Goal: Information Seeking & Learning: Compare options

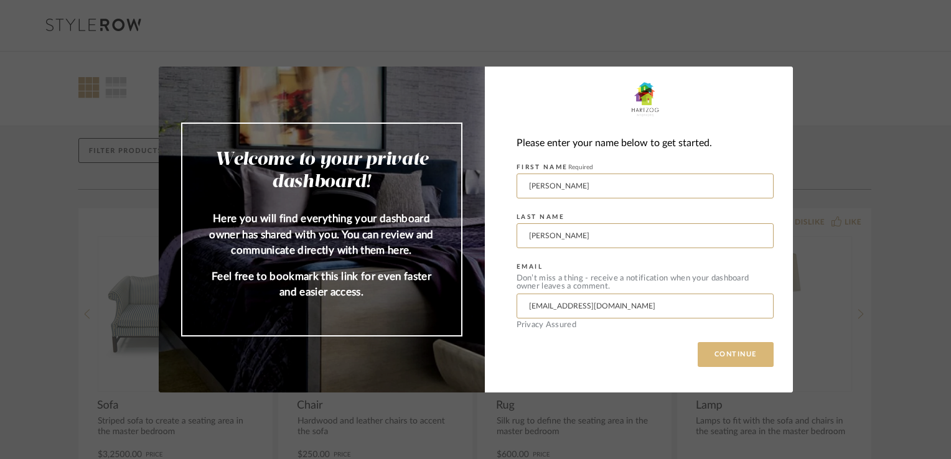
click at [741, 358] on button "CONTINUE" at bounding box center [736, 354] width 76 height 25
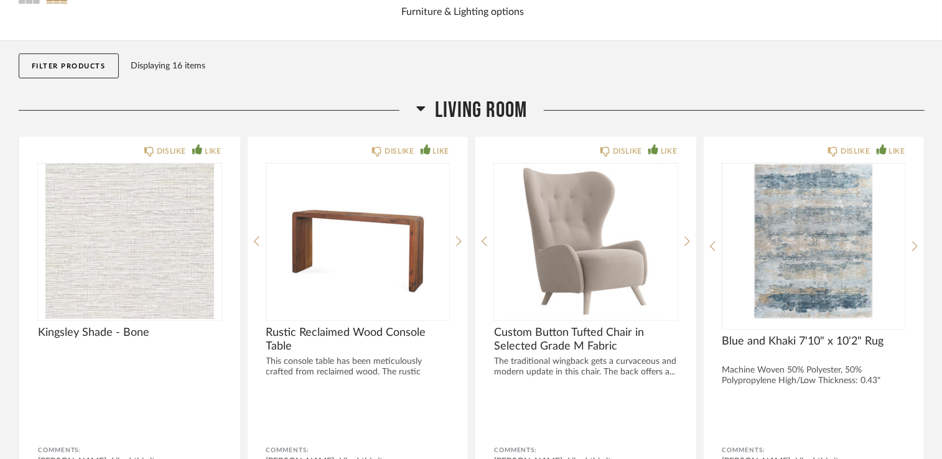
scroll to position [107, 0]
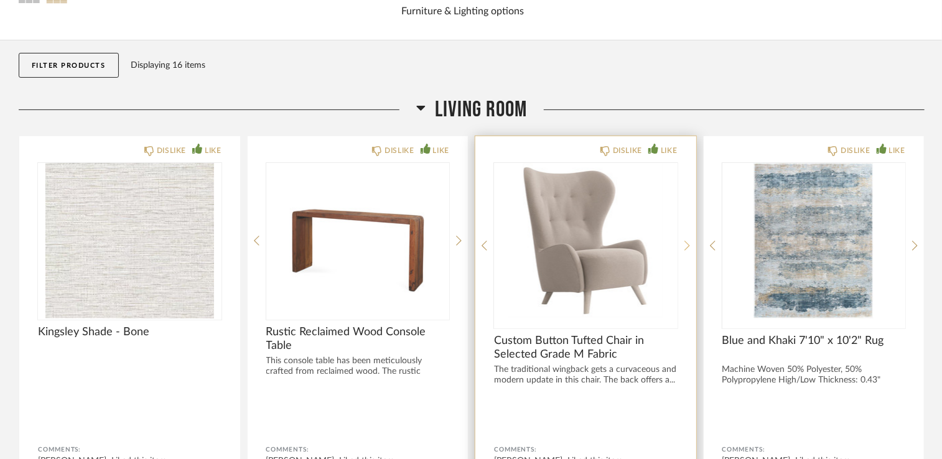
click at [685, 242] on div at bounding box center [688, 246] width 6 height 166
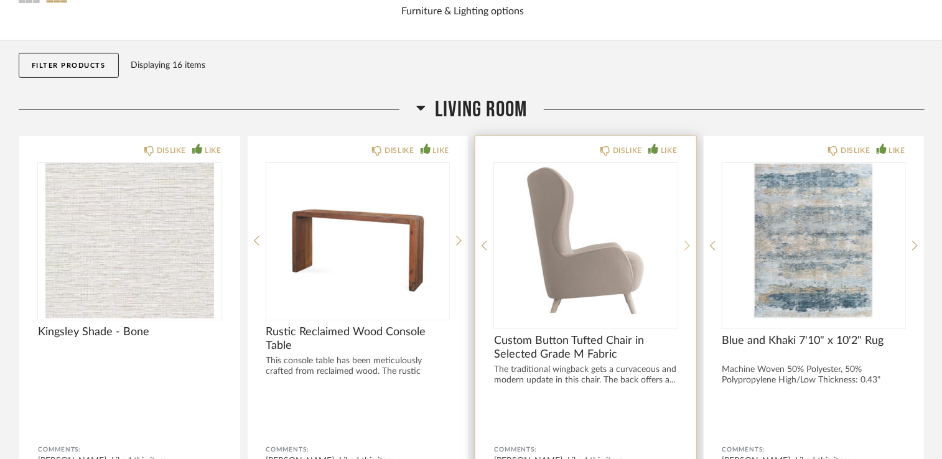
click at [686, 243] on icon at bounding box center [688, 246] width 6 height 10
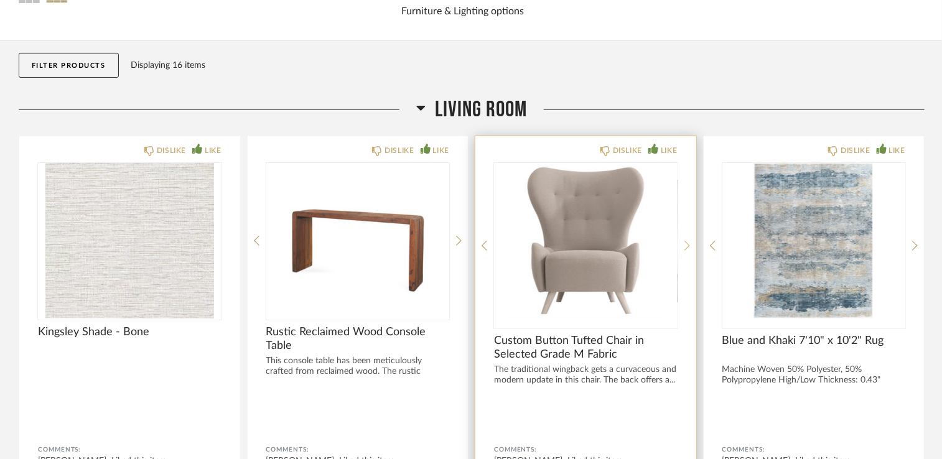
click at [686, 243] on icon at bounding box center [688, 245] width 6 height 11
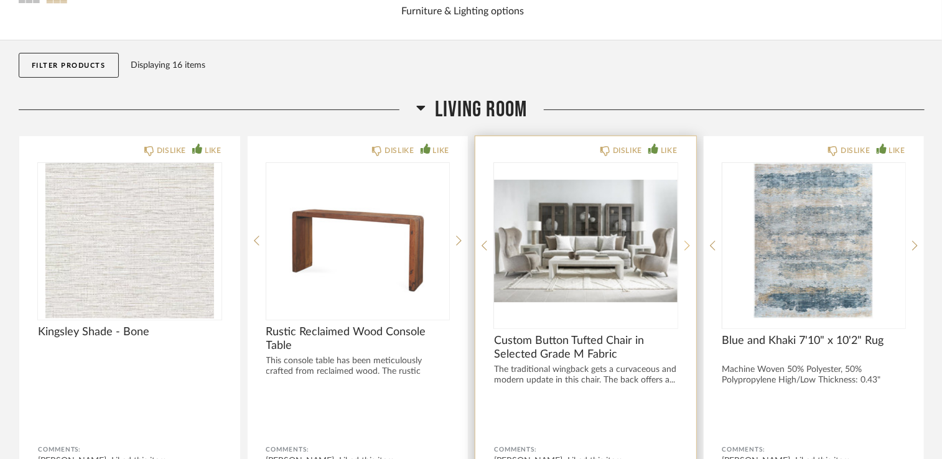
click at [686, 243] on icon at bounding box center [688, 245] width 6 height 11
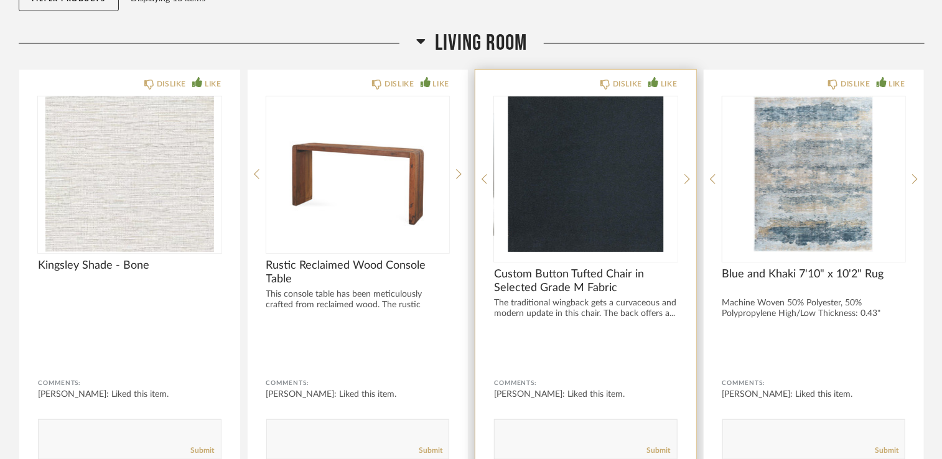
scroll to position [177, 0]
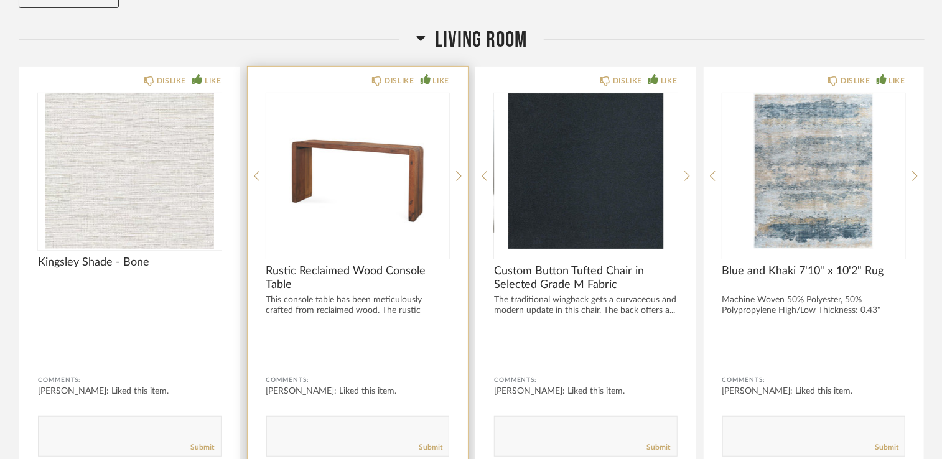
click at [454, 170] on div "DISLIKE LIKE Rustic Reclaimed Wood Console Table This console table has been me…" at bounding box center [358, 271] width 221 height 409
click at [461, 173] on icon at bounding box center [459, 176] width 6 height 11
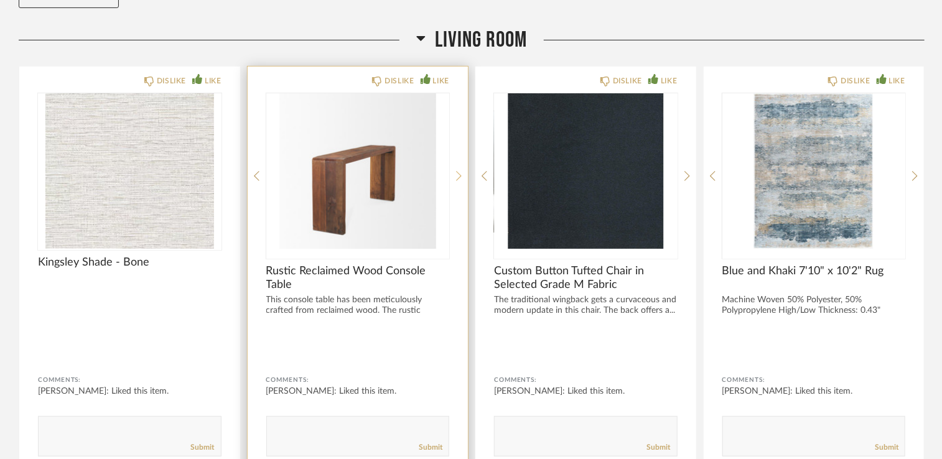
click at [459, 182] on div at bounding box center [459, 176] width 6 height 166
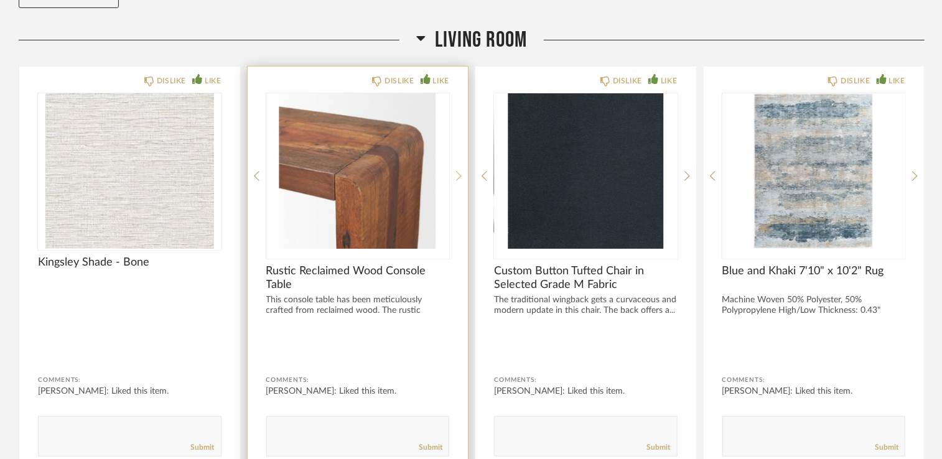
click at [459, 182] on div at bounding box center [459, 176] width 6 height 166
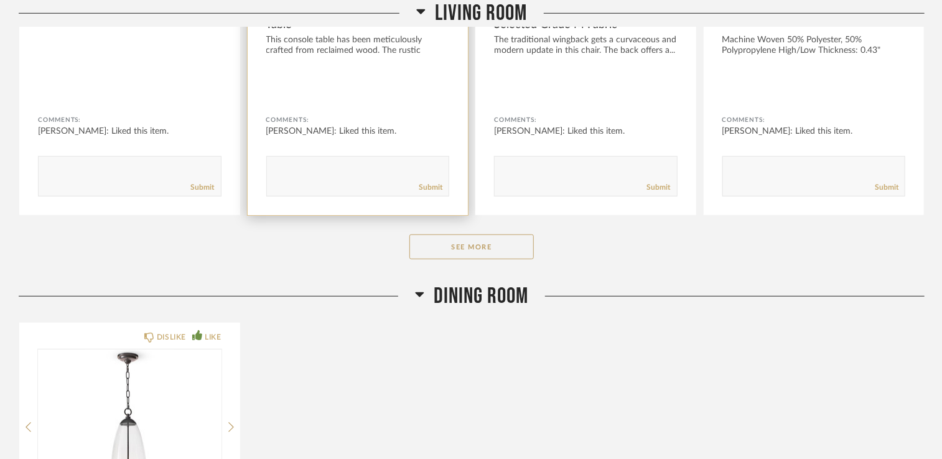
scroll to position [428, 0]
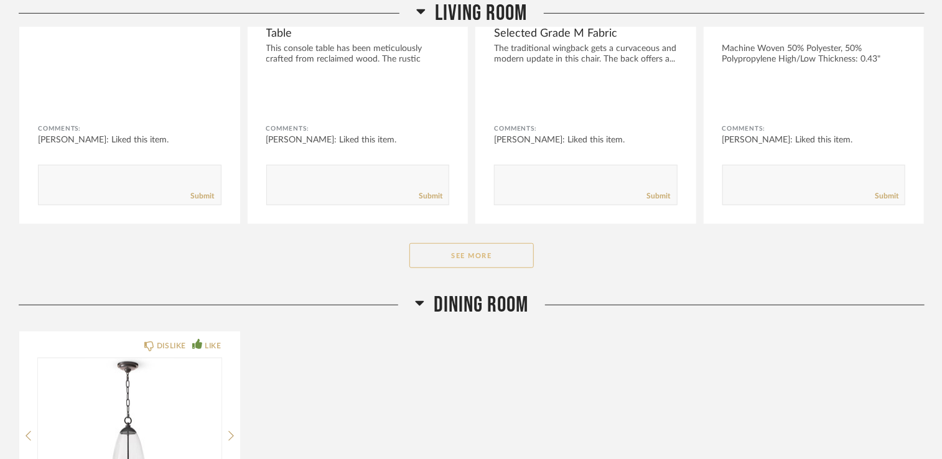
click at [468, 256] on button "See More" at bounding box center [471, 255] width 124 height 25
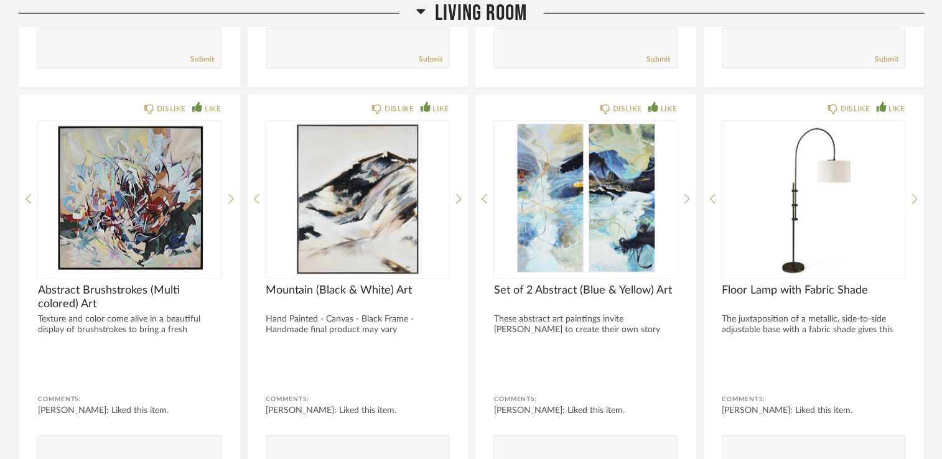
scroll to position [571, 0]
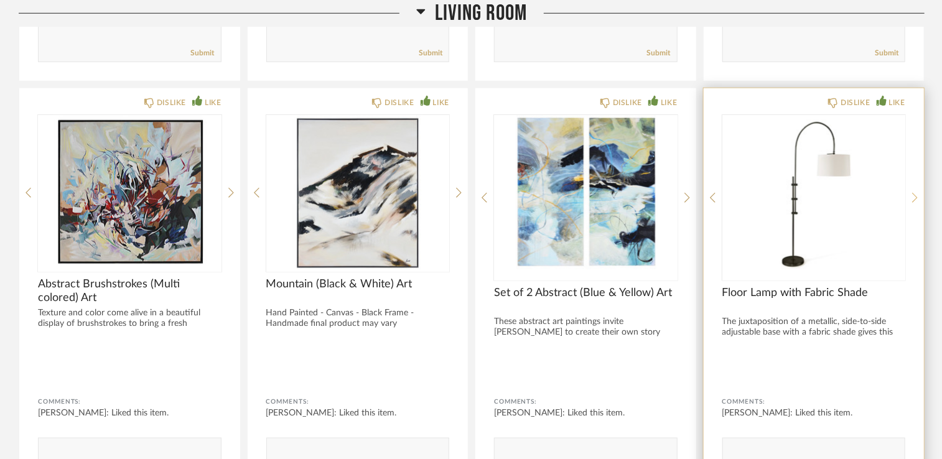
click at [916, 198] on icon at bounding box center [915, 197] width 6 height 11
click at [918, 203] on div at bounding box center [915, 198] width 6 height 166
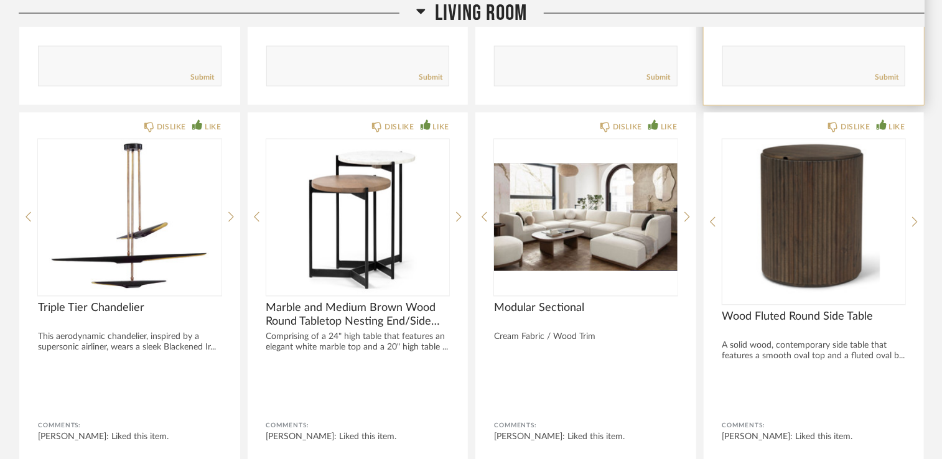
scroll to position [965, 0]
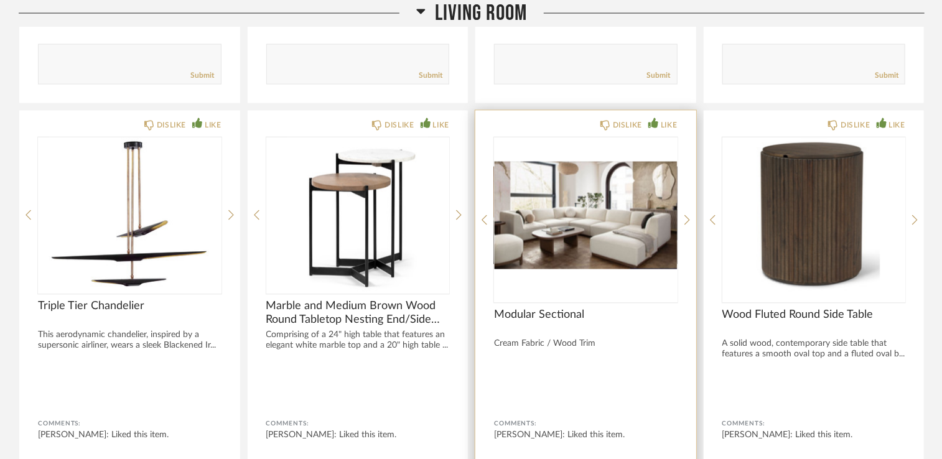
click at [683, 215] on div "DISLIKE LIKE Modular Sectional Cream Fabric / Wood Trim Comments: [PERSON_NAME]…" at bounding box center [585, 315] width 221 height 409
click at [685, 220] on icon at bounding box center [688, 220] width 6 height 11
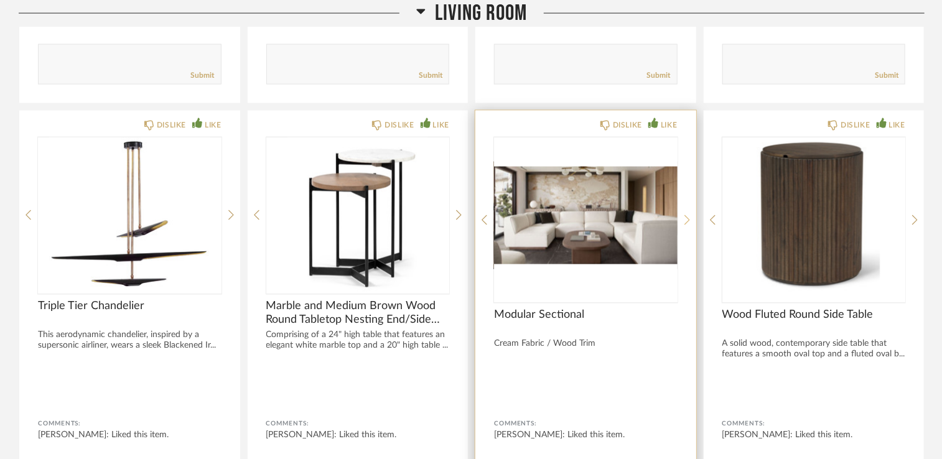
click at [686, 220] on icon at bounding box center [688, 220] width 6 height 11
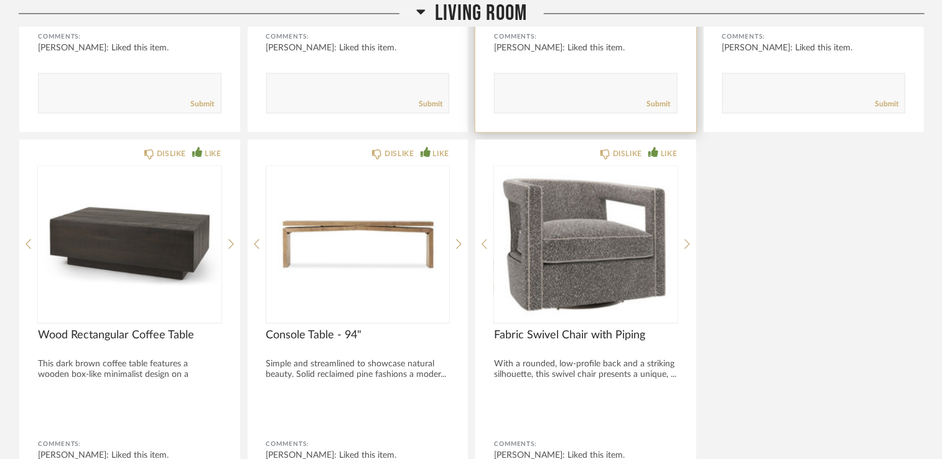
scroll to position [1354, 0]
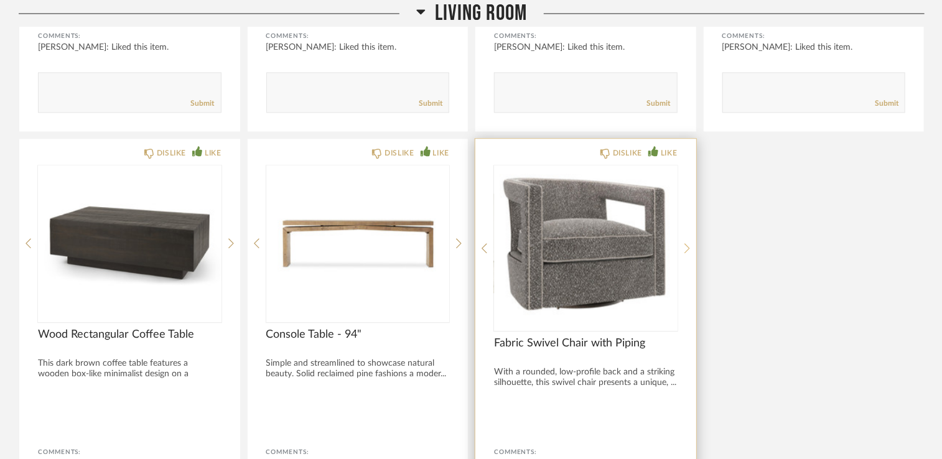
click at [690, 253] on div at bounding box center [688, 249] width 6 height 166
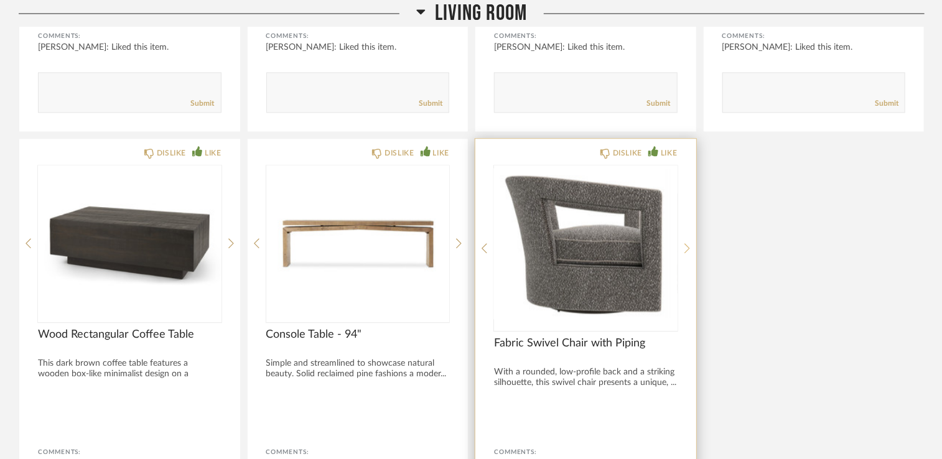
click at [687, 252] on icon at bounding box center [688, 248] width 6 height 11
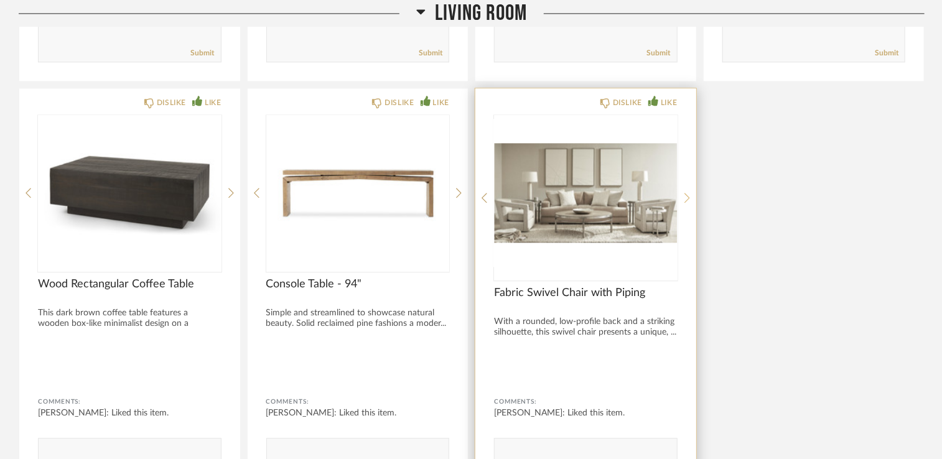
scroll to position [1411, 0]
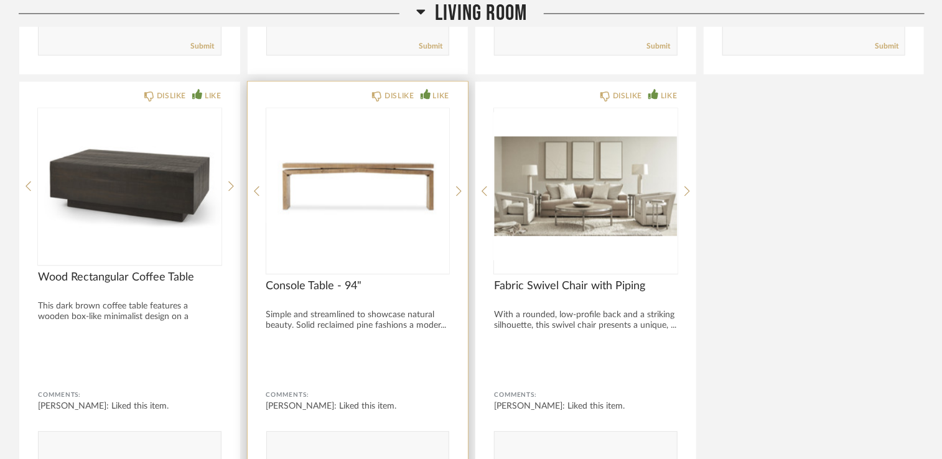
click at [0, 0] on img at bounding box center [0, 0] width 0 height 0
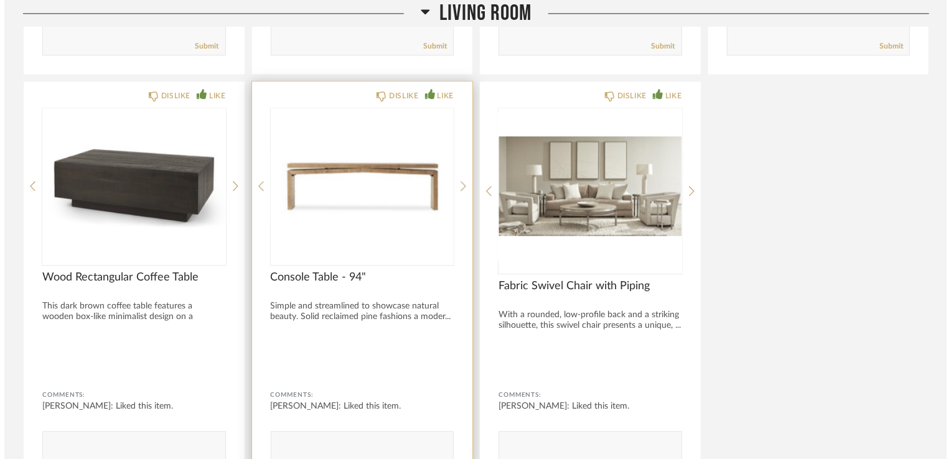
scroll to position [0, 0]
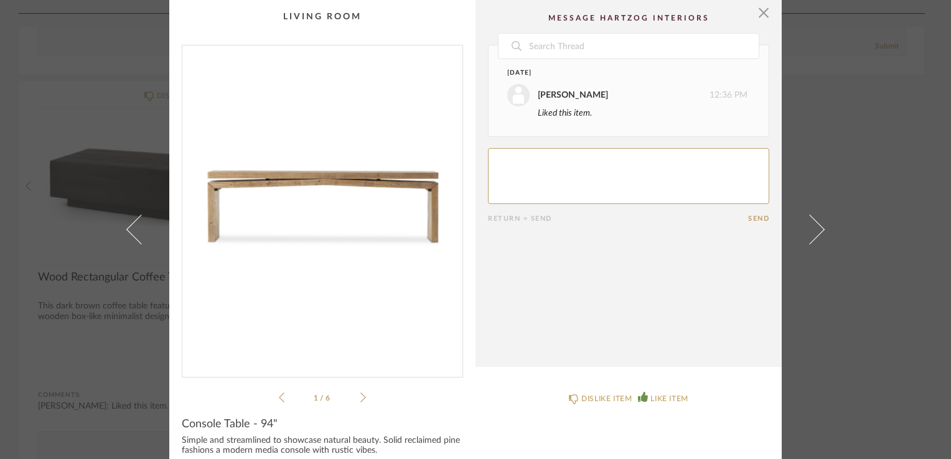
click at [355, 400] on li "1 / 6" at bounding box center [322, 397] width 76 height 15
click at [360, 401] on icon at bounding box center [363, 397] width 6 height 11
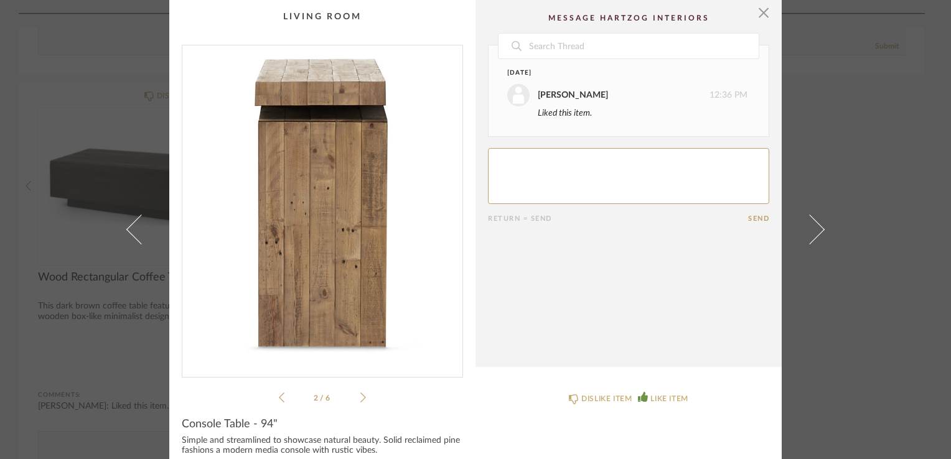
click at [360, 401] on icon at bounding box center [363, 397] width 6 height 11
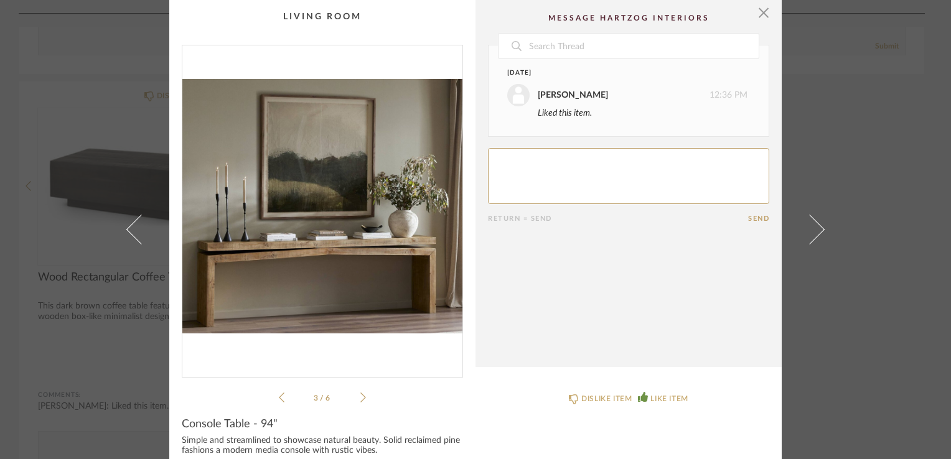
click at [360, 401] on icon at bounding box center [363, 397] width 6 height 11
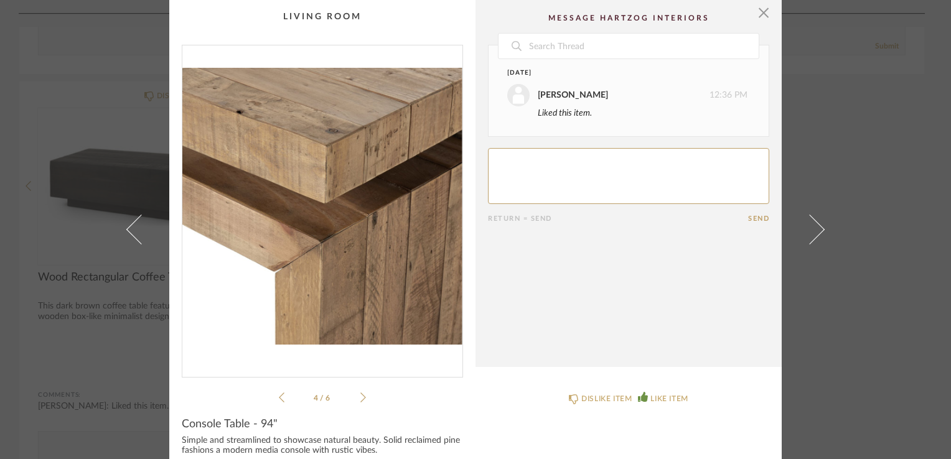
click at [360, 401] on icon at bounding box center [363, 397] width 6 height 11
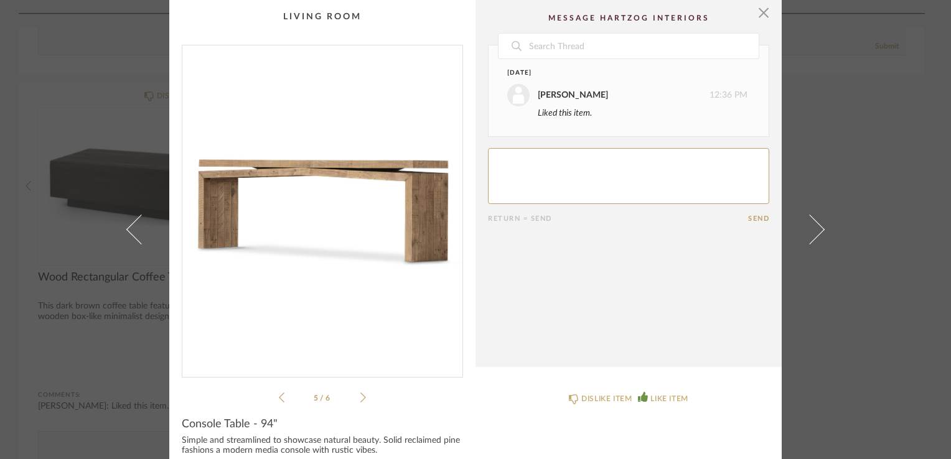
click at [360, 401] on icon at bounding box center [363, 397] width 6 height 11
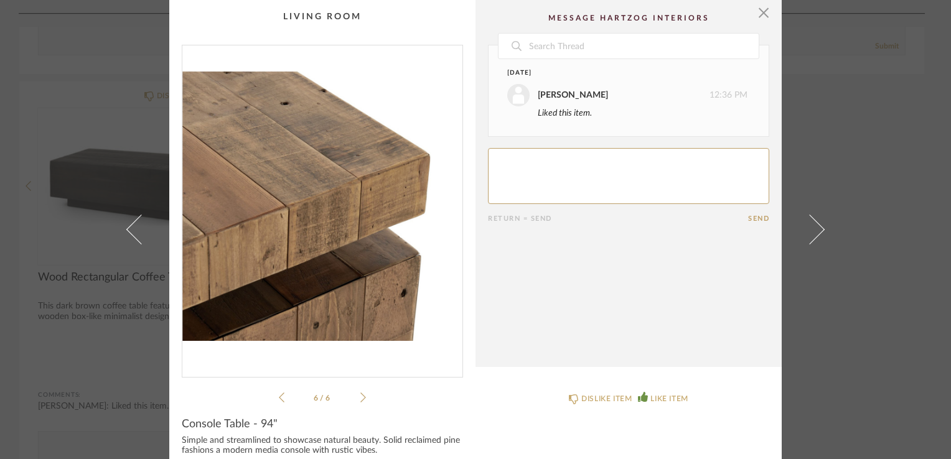
click at [360, 399] on icon at bounding box center [363, 397] width 6 height 11
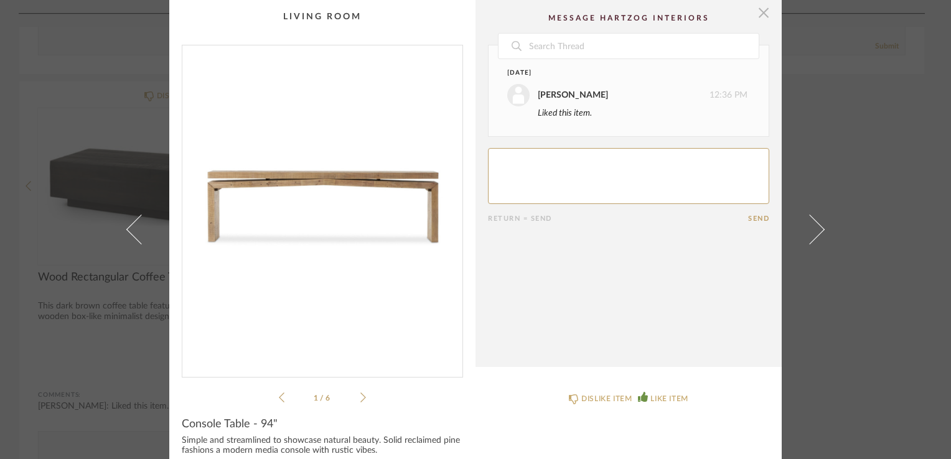
click at [758, 14] on span "button" at bounding box center [763, 12] width 25 height 25
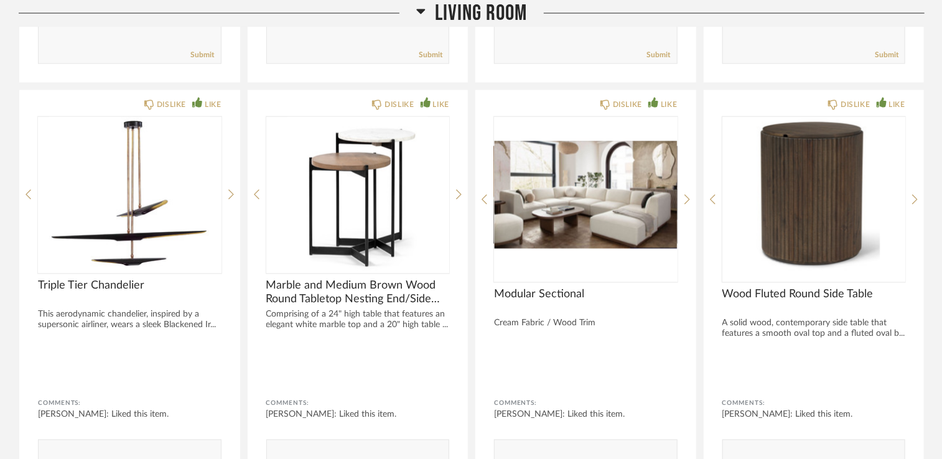
scroll to position [838, 0]
